Goal: Book appointment/travel/reservation

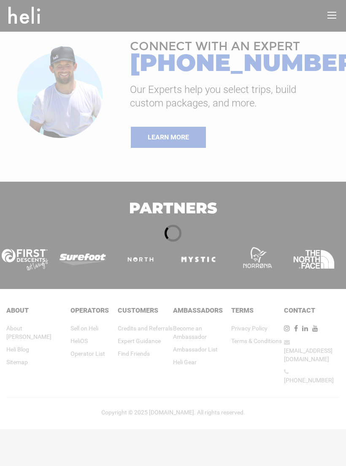
type input "Heli Skiing"
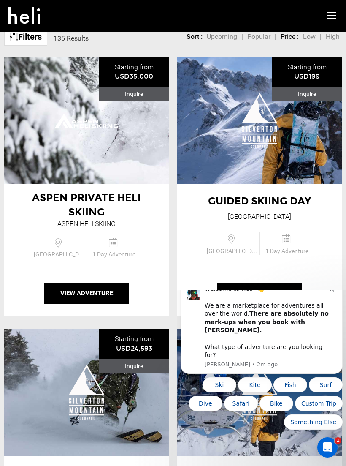
scroll to position [79, 0]
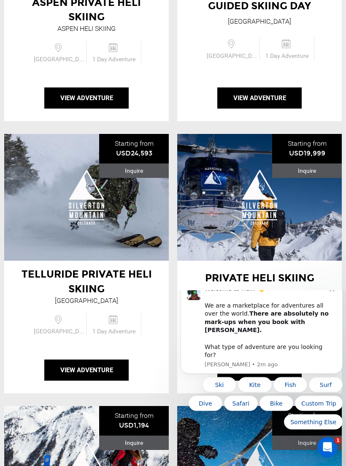
click at [334, 291] on icon "Dismiss notification" at bounding box center [332, 288] width 5 height 5
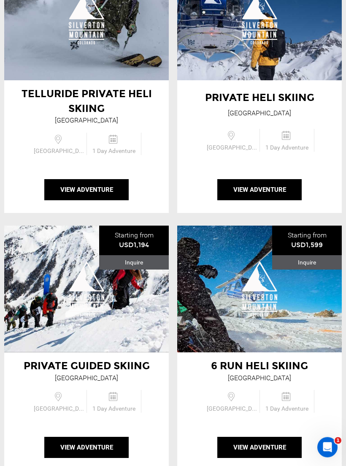
scroll to position [466, 0]
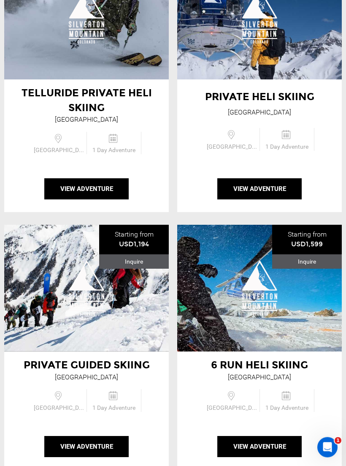
click at [310, 309] on div at bounding box center [259, 288] width 165 height 55
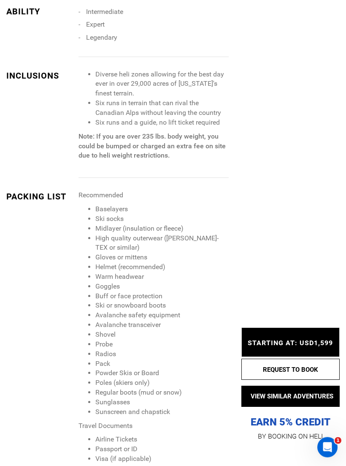
scroll to position [890, 0]
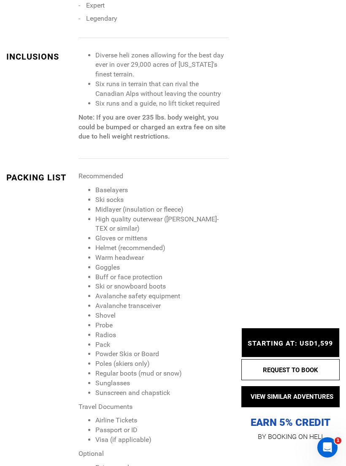
click at [305, 347] on span "STARTING AT: USD1,599" at bounding box center [290, 343] width 85 height 8
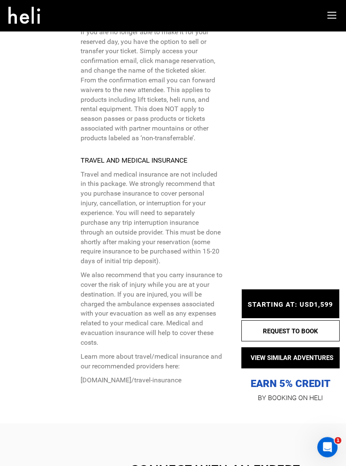
scroll to position [3147, 0]
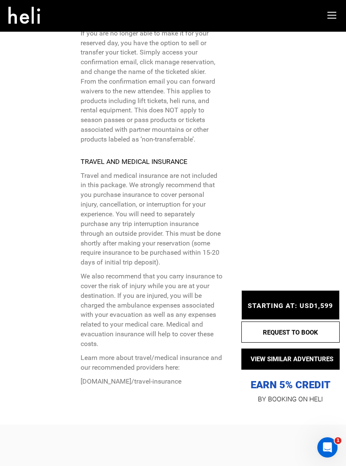
click at [319, 321] on button "REQUEST TO BOOK" at bounding box center [291, 331] width 98 height 21
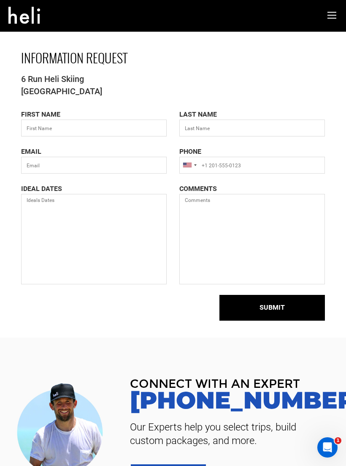
click at [19, 19] on icon at bounding box center [24, 13] width 32 height 14
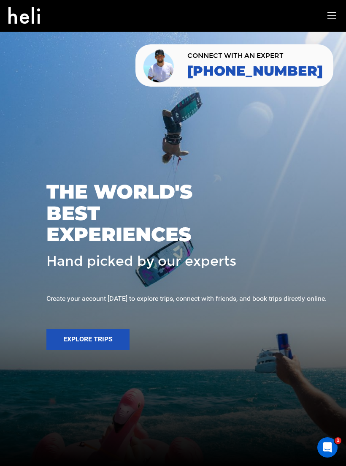
scroll to position [14, 0]
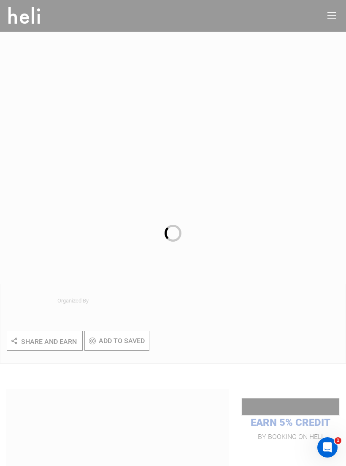
scroll to position [14, 0]
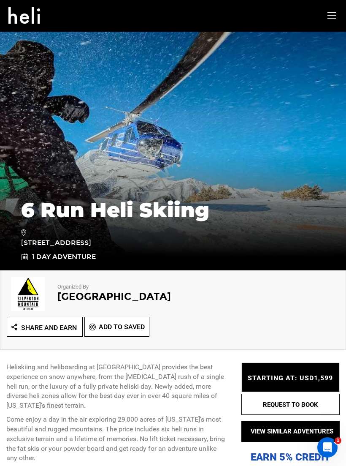
type input "Heli Skiing"
